Goal: Check status: Check status

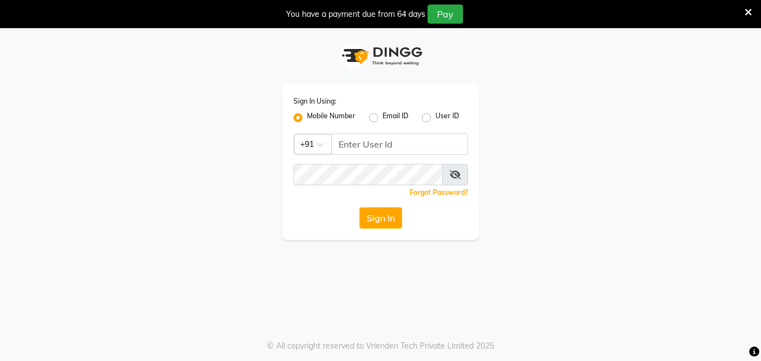
click at [112, 123] on div "Sign In Using: Mobile Number Email ID User ID Country Code × +91 Remember me Fo…" at bounding box center [381, 134] width 642 height 212
